Goal: Navigation & Orientation: Find specific page/section

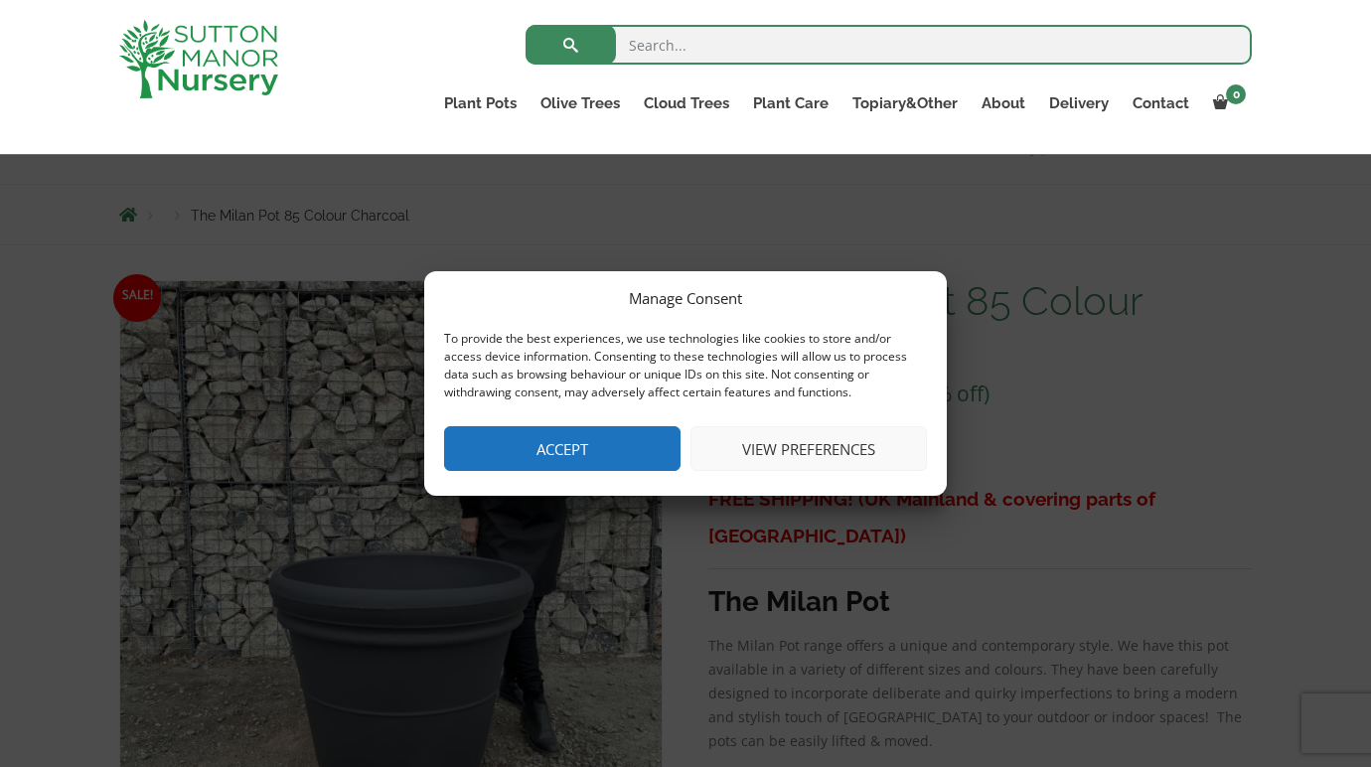
scroll to position [181, 0]
click at [639, 449] on button "Accept" at bounding box center [562, 448] width 236 height 45
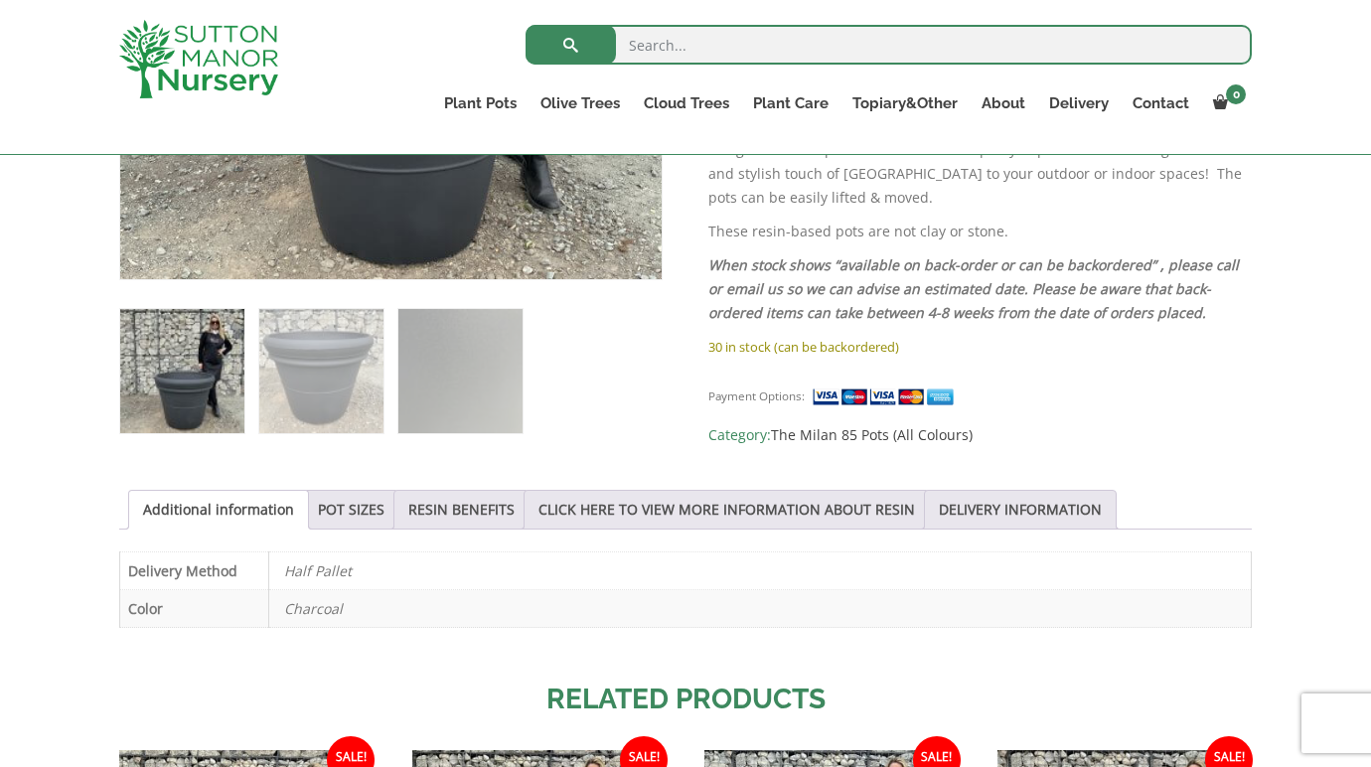
scroll to position [724, 0]
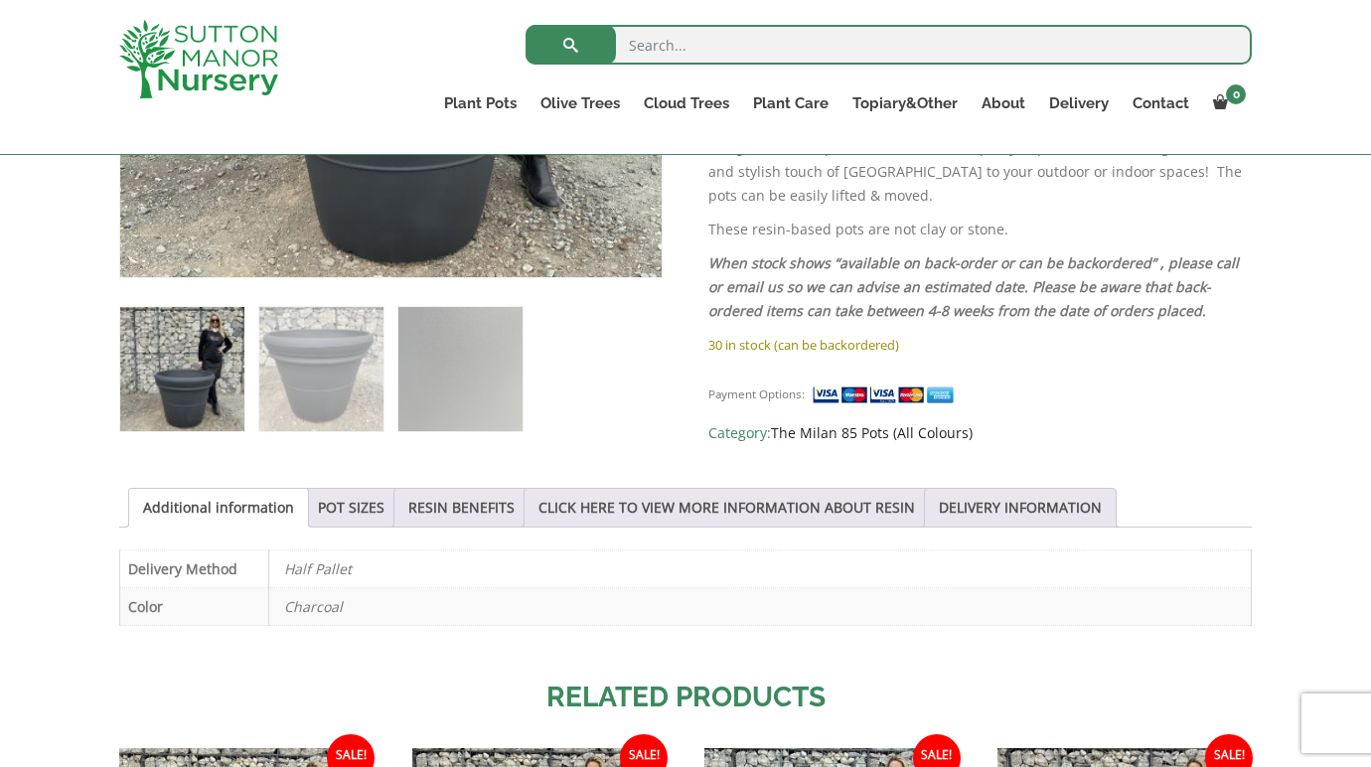
click at [807, 423] on link "The Milan 85 Pots (All Colours)" at bounding box center [872, 432] width 202 height 19
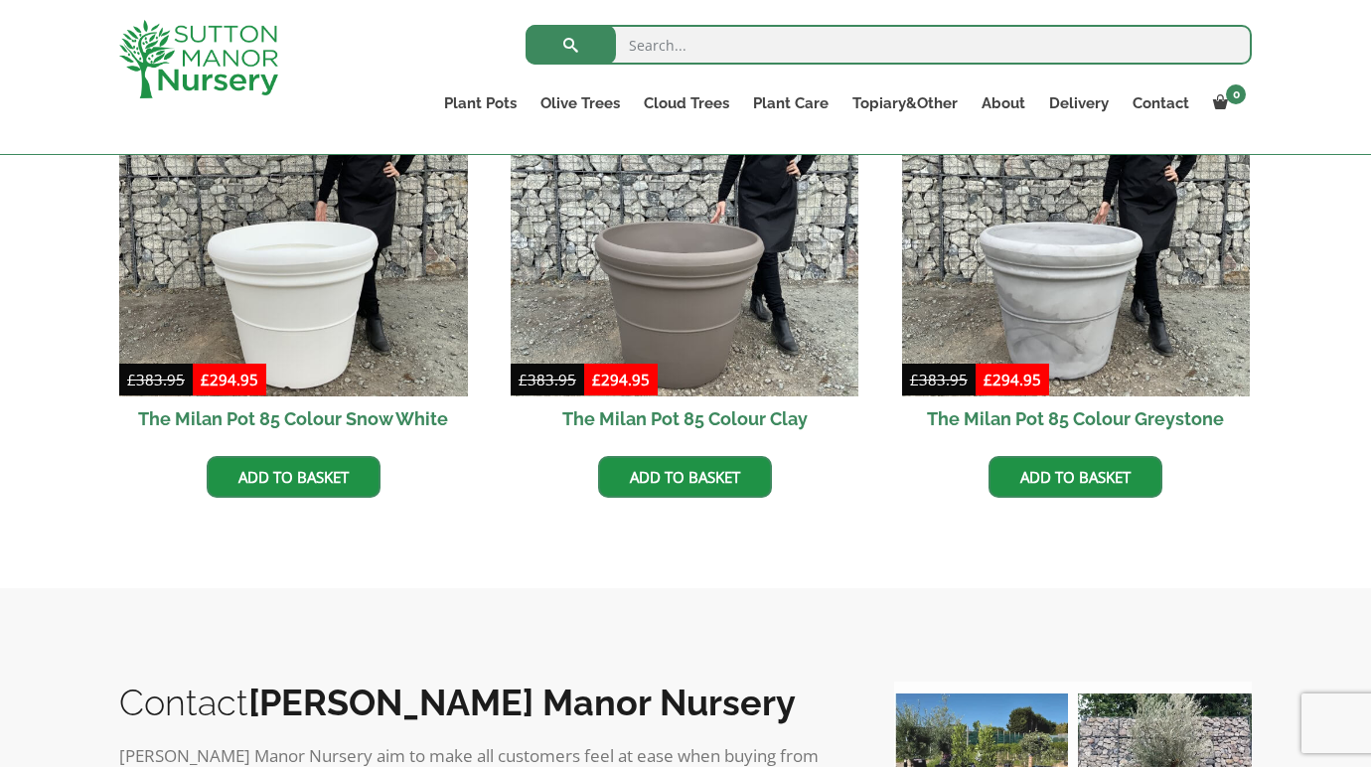
scroll to position [1107, 0]
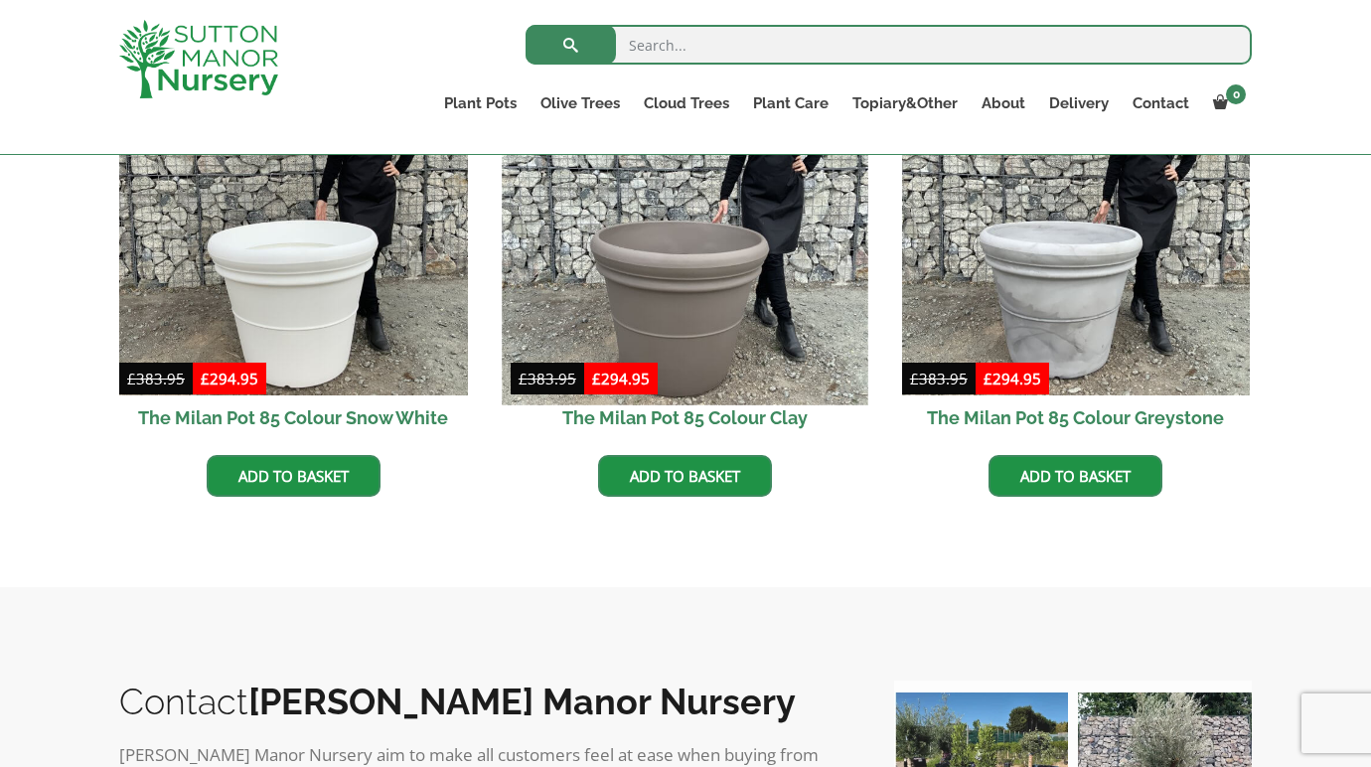
click at [701, 259] on img at bounding box center [685, 222] width 366 height 366
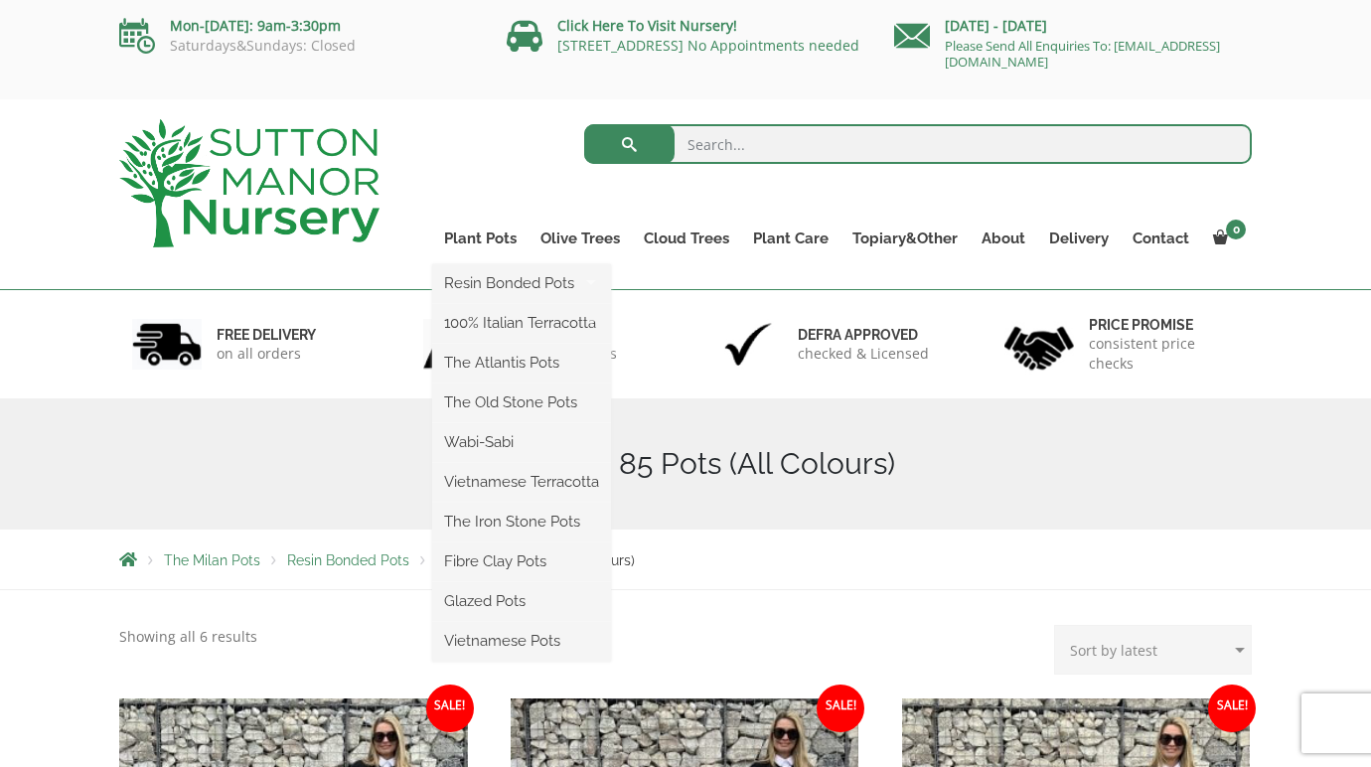
scroll to position [0, 0]
click at [499, 243] on link "Plant Pots" at bounding box center [480, 239] width 96 height 28
click at [493, 236] on link "Plant Pots" at bounding box center [480, 239] width 96 height 28
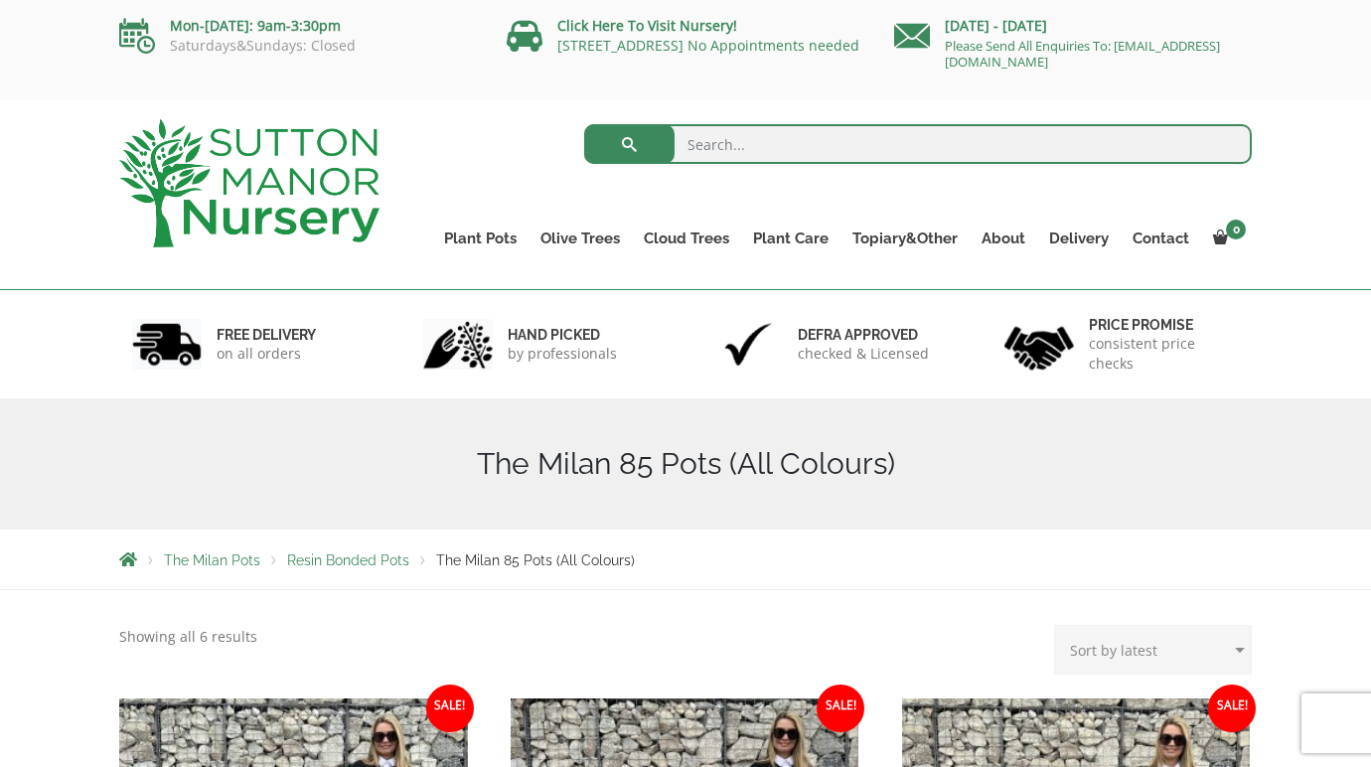
click at [329, 214] on img at bounding box center [249, 183] width 260 height 128
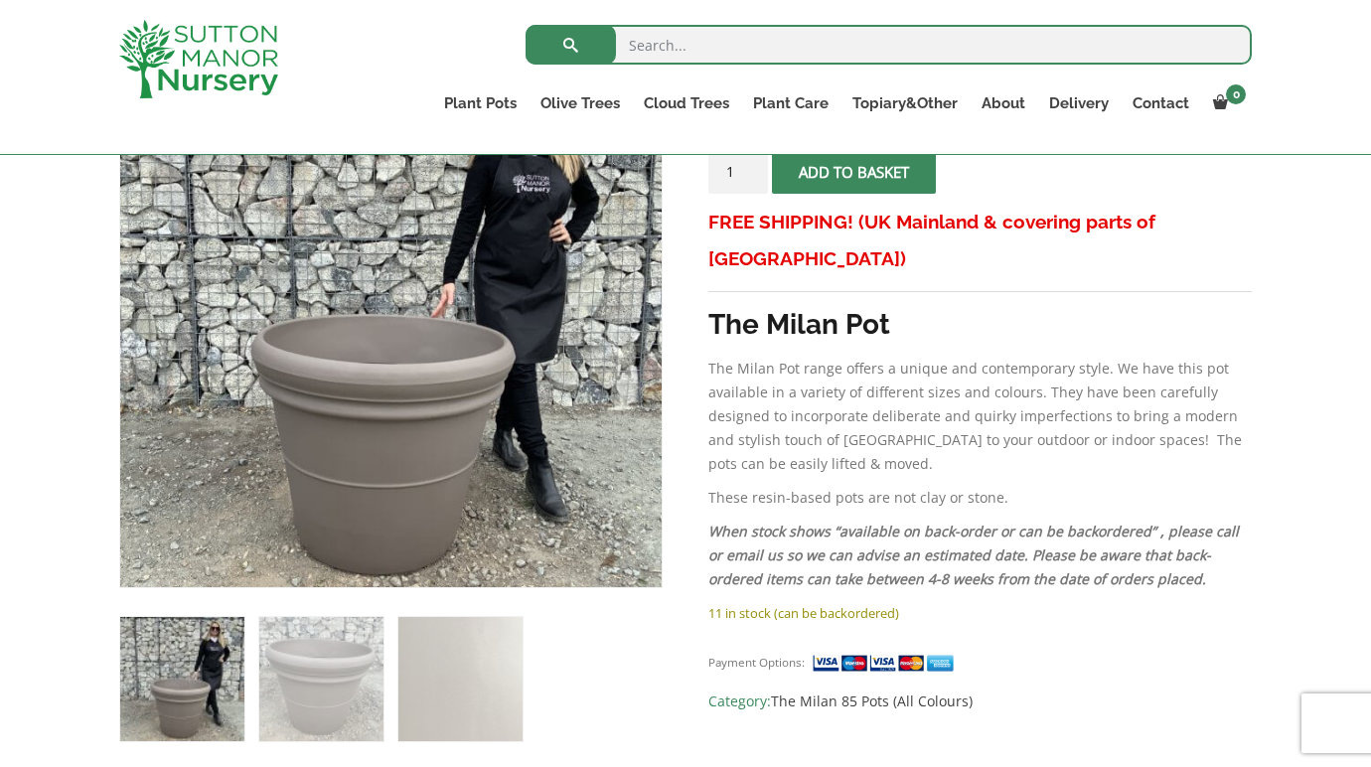
scroll to position [412, 0]
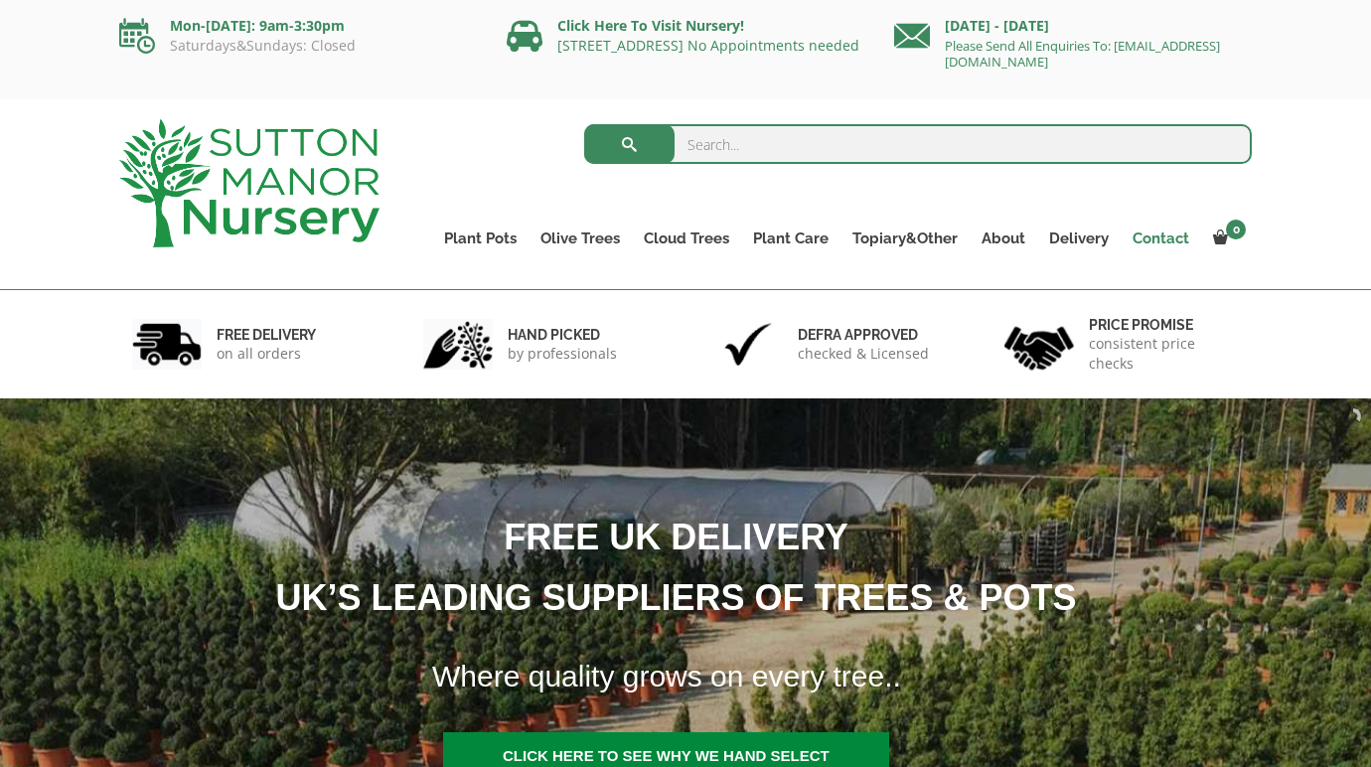
click at [1173, 233] on link "Contact" at bounding box center [1161, 239] width 80 height 28
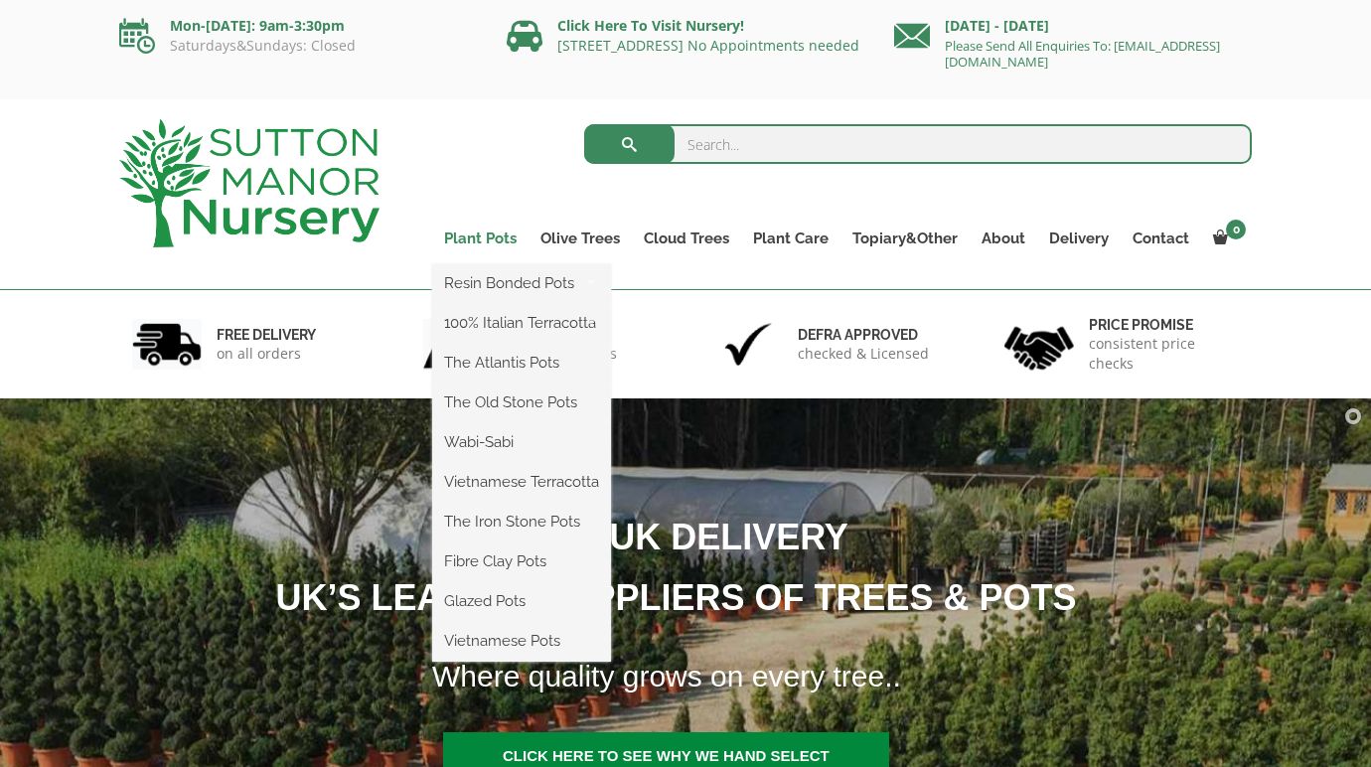
click at [479, 242] on link "Plant Pots" at bounding box center [480, 239] width 96 height 28
click at [487, 239] on link "Plant Pots" at bounding box center [480, 239] width 96 height 28
click at [533, 288] on link "Resin Bonded Pots" at bounding box center [521, 283] width 179 height 30
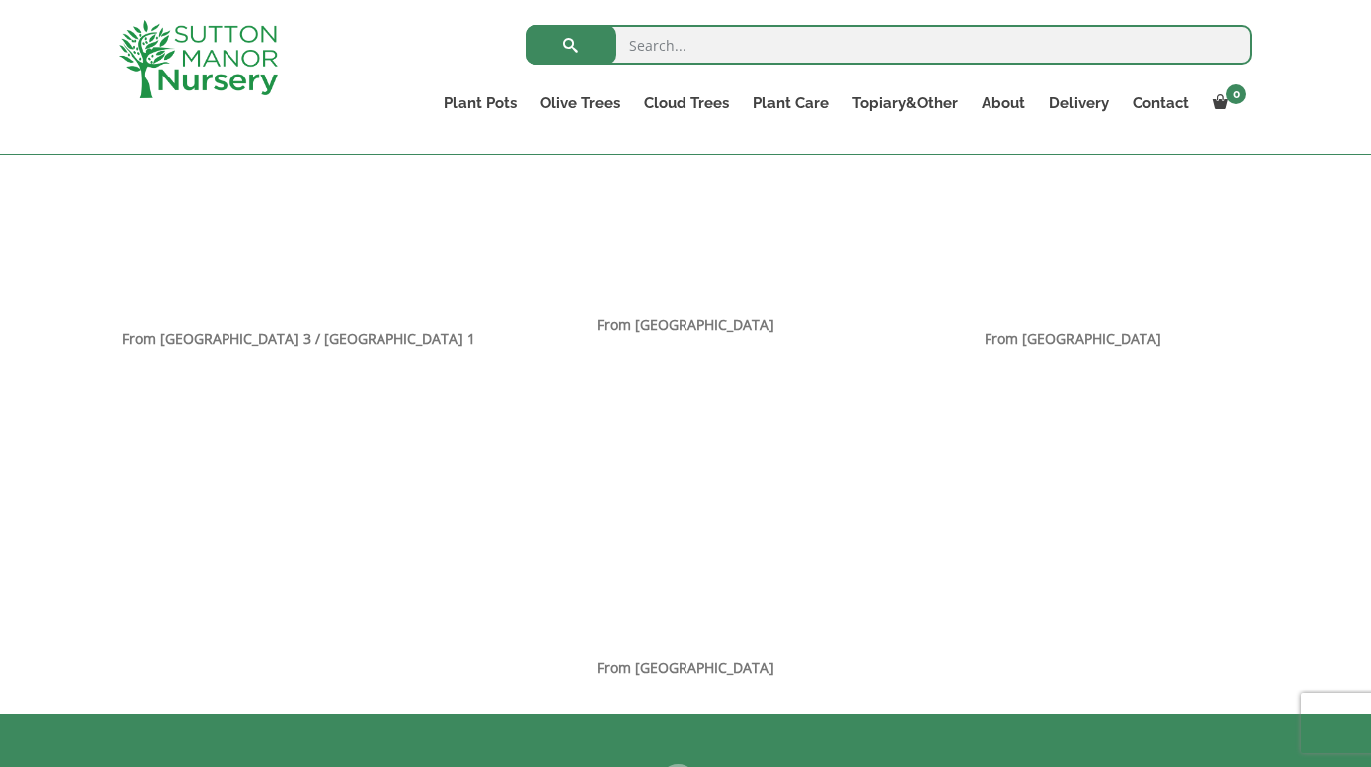
scroll to position [1498, 0]
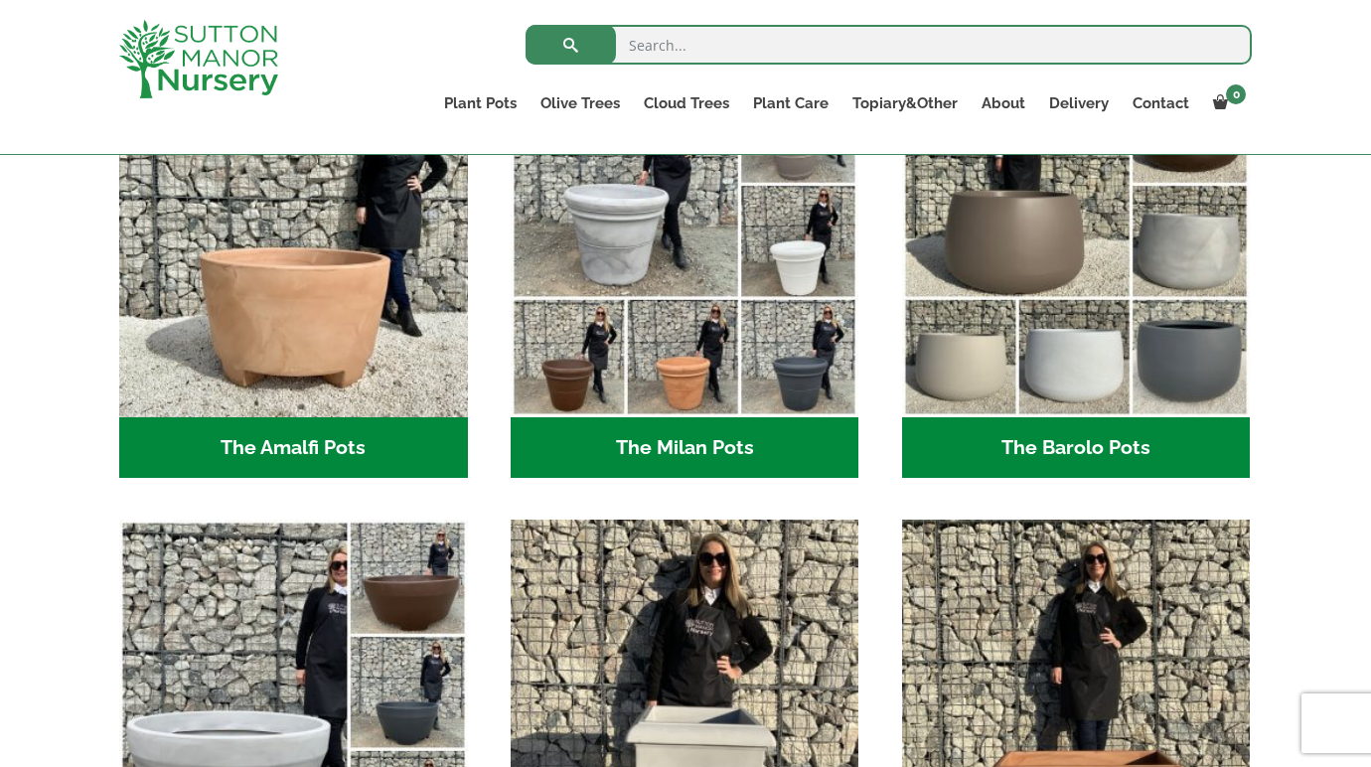
scroll to position [531, 0]
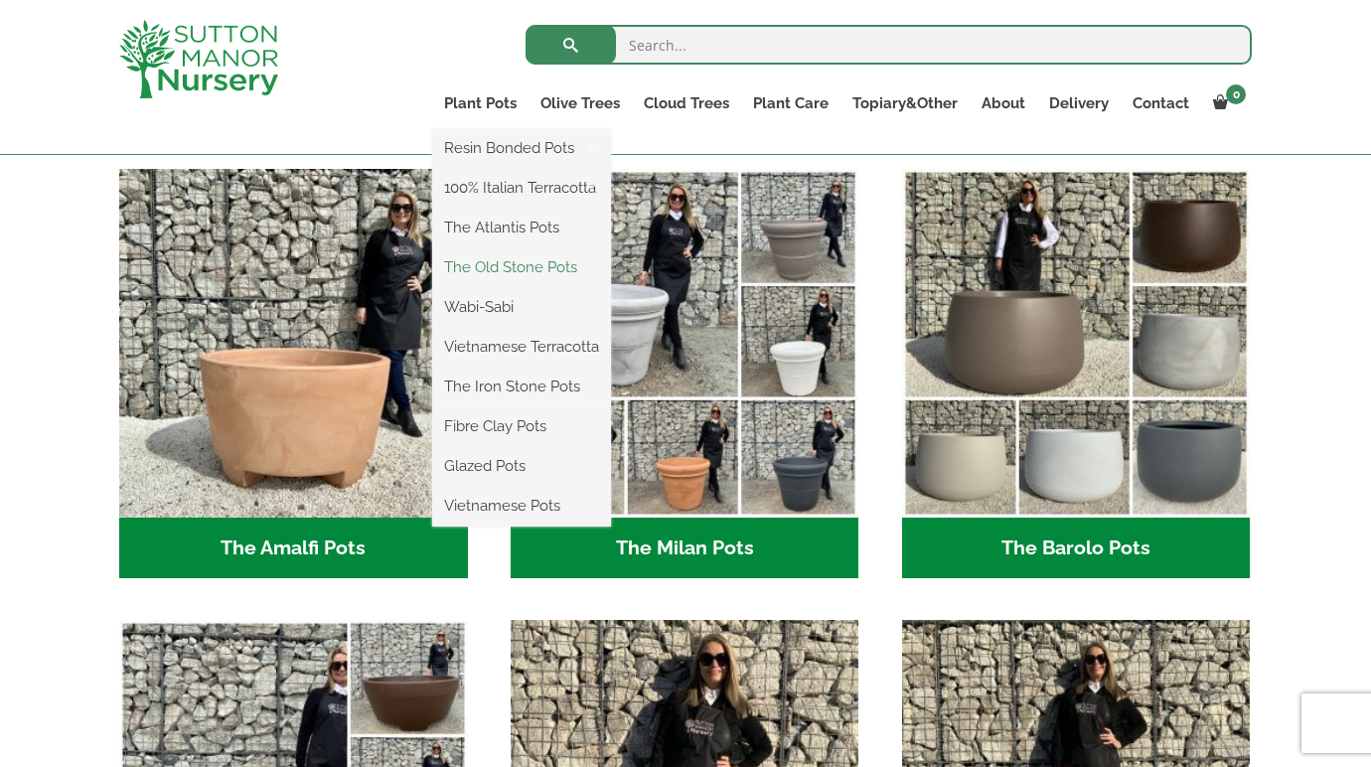
click at [511, 267] on link "The Old Stone Pots" at bounding box center [521, 267] width 179 height 30
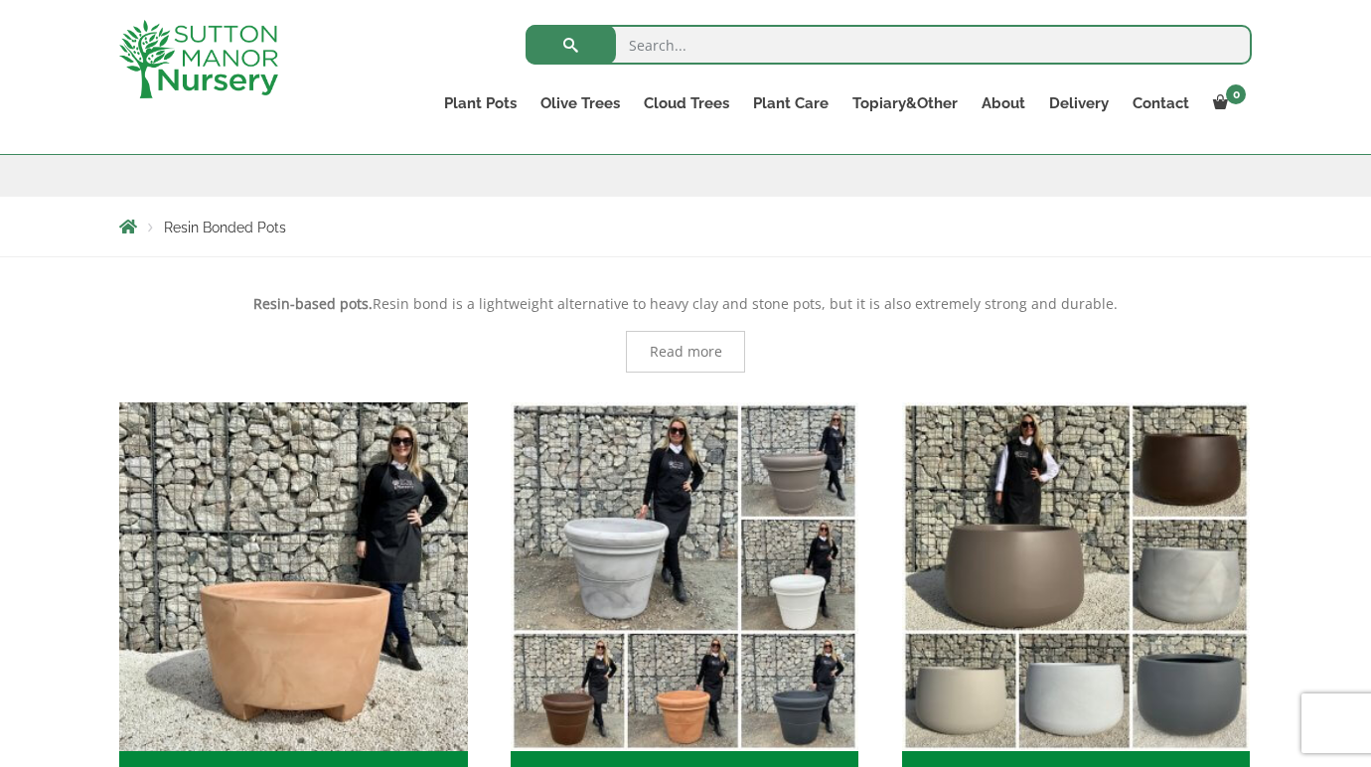
scroll to position [300, 0]
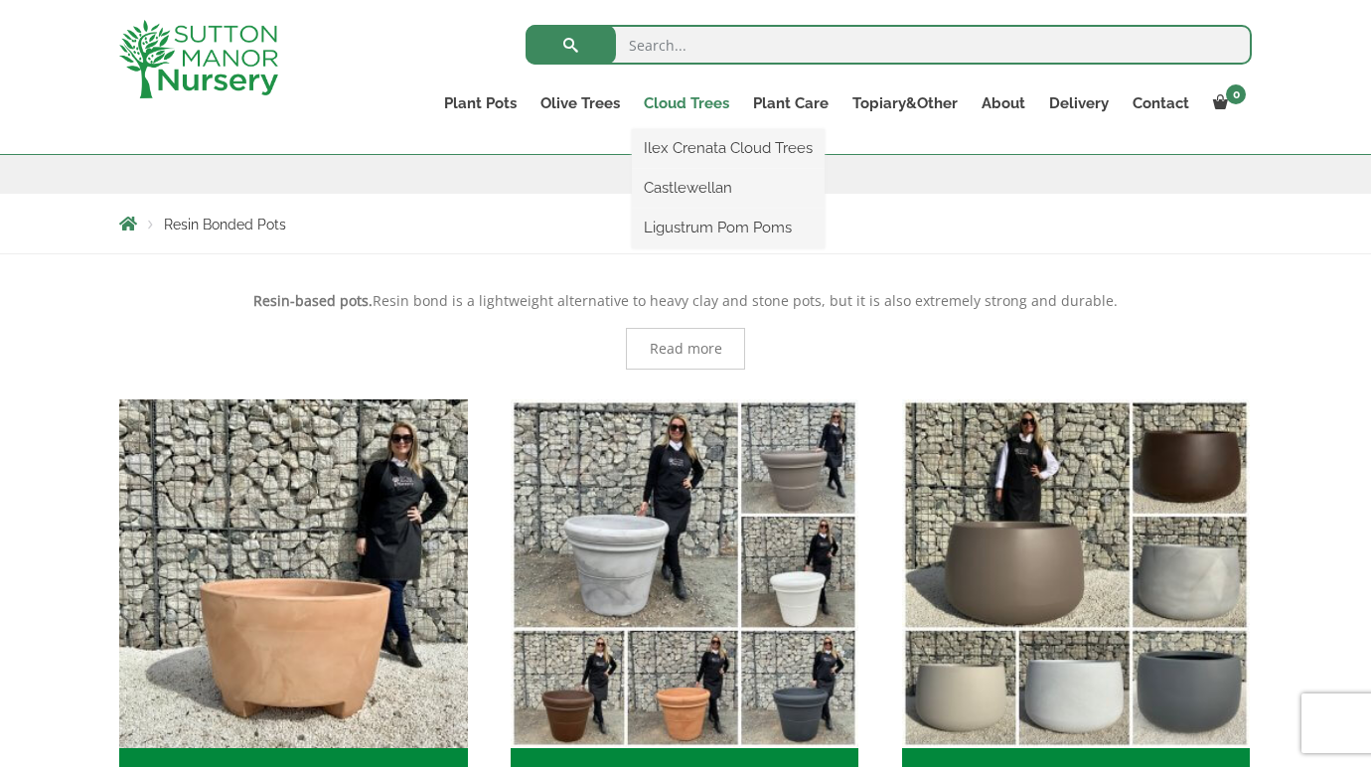
click at [694, 102] on link "Cloud Trees" at bounding box center [686, 103] width 109 height 28
click at [702, 145] on link "Ilex Crenata Cloud Trees" at bounding box center [728, 148] width 193 height 30
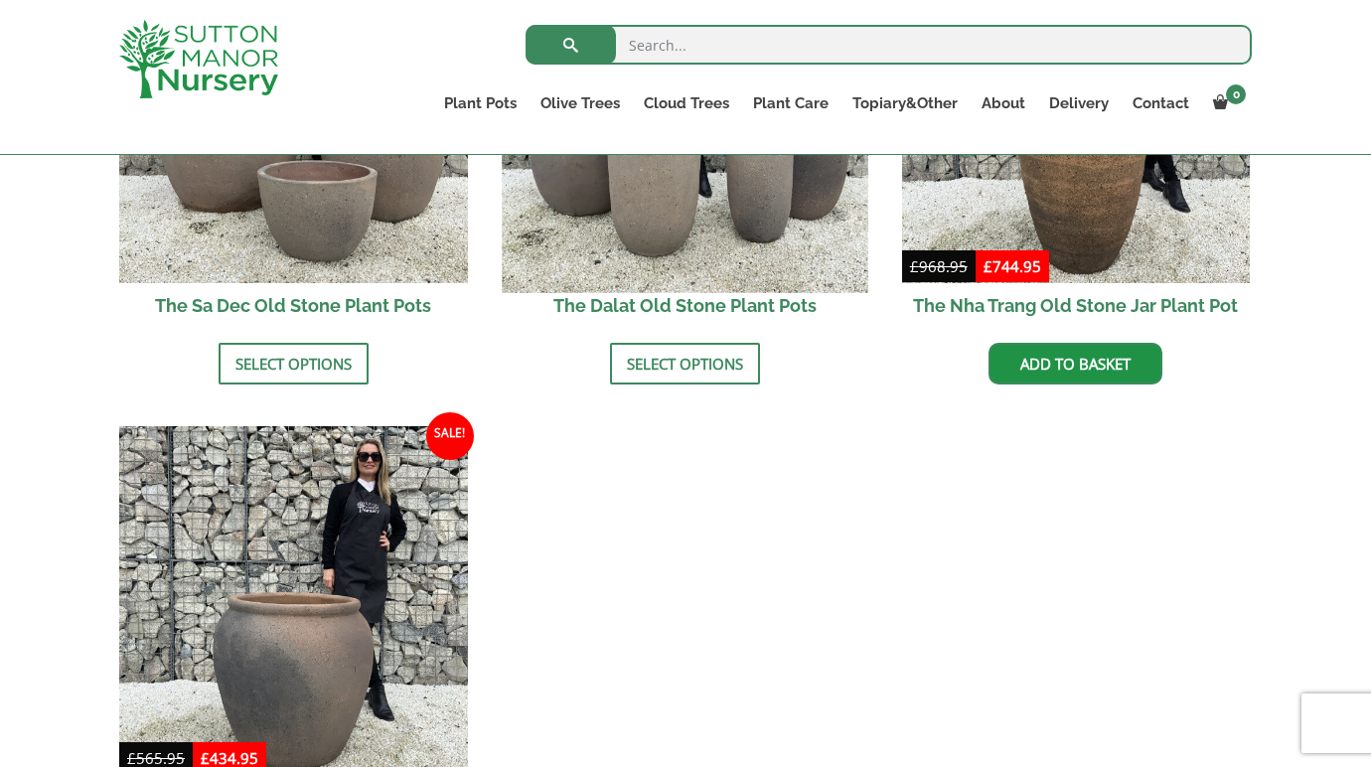
scroll to position [1483, 0]
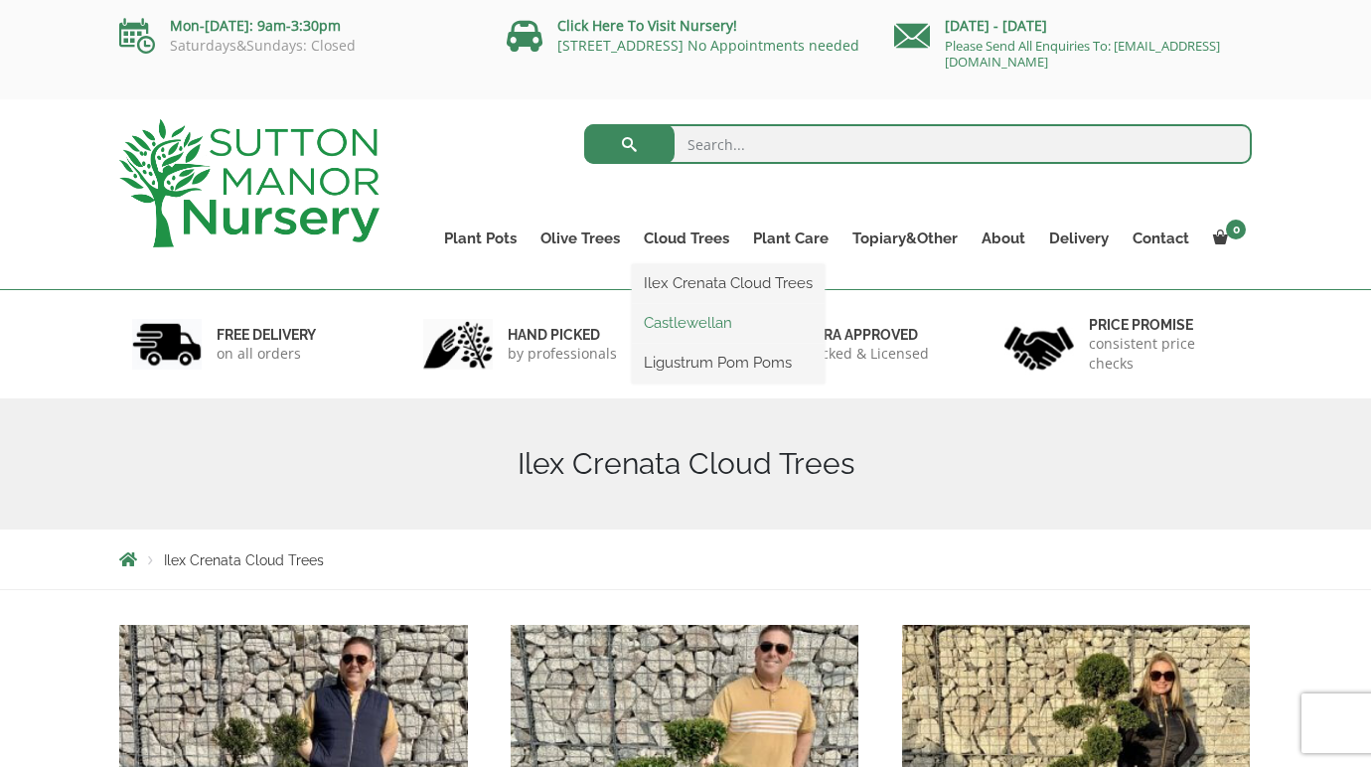
click at [686, 331] on link "Castlewellan" at bounding box center [728, 323] width 193 height 30
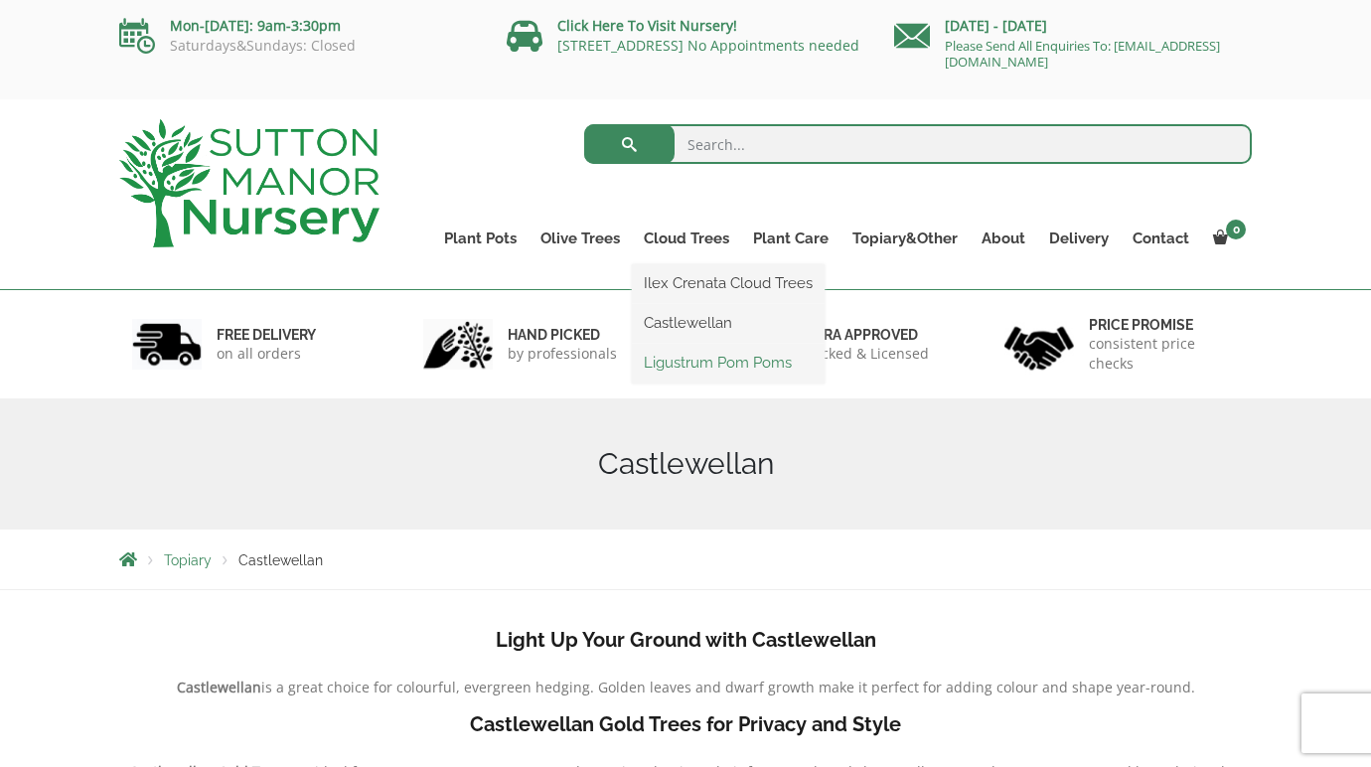
click at [688, 361] on link "Ligustrum Pom Poms" at bounding box center [728, 363] width 193 height 30
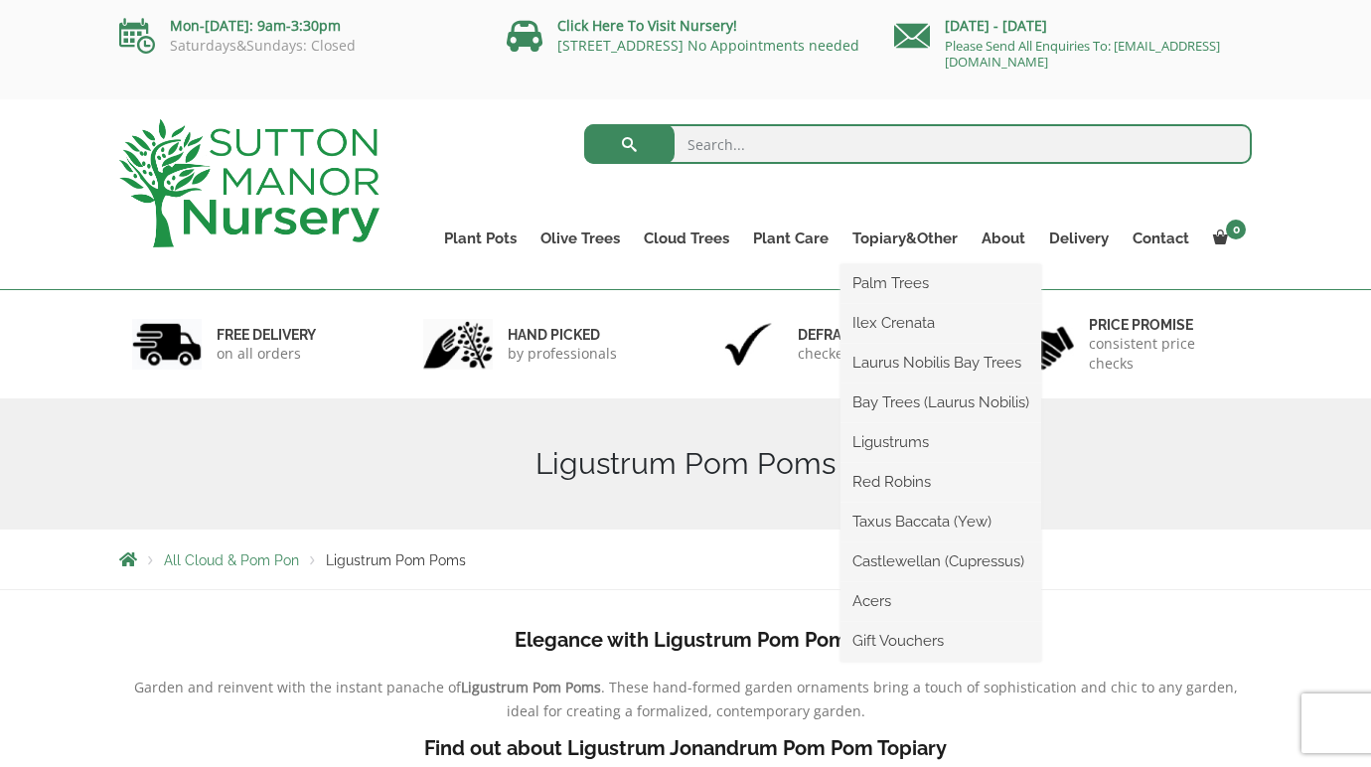
click at [905, 264] on ul "Palm Trees Ilex Crenata Laurus Nobilis Bay Trees Bay Trees (Laurus Nobilis) Lig…" at bounding box center [941, 462] width 201 height 397
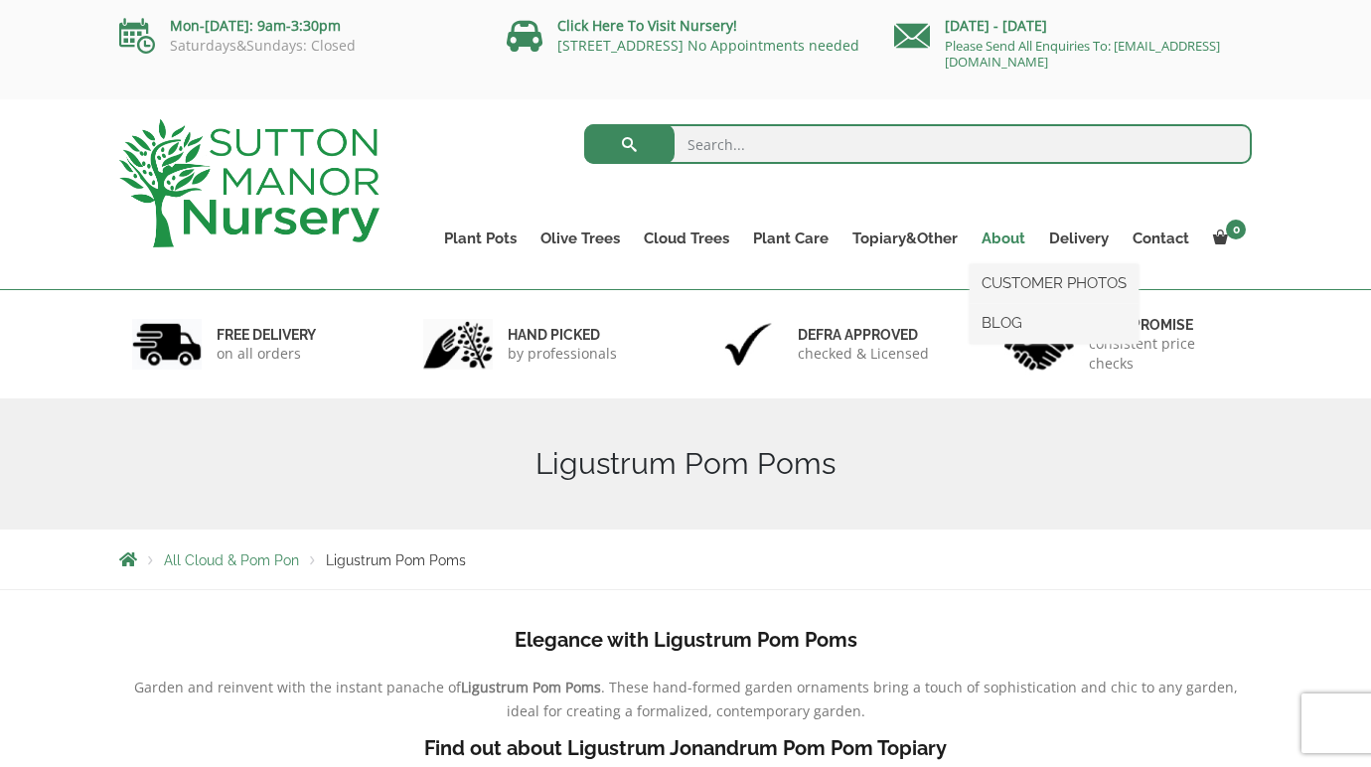
click at [998, 239] on link "About" at bounding box center [1004, 239] width 68 height 28
